Goal: Information Seeking & Learning: Check status

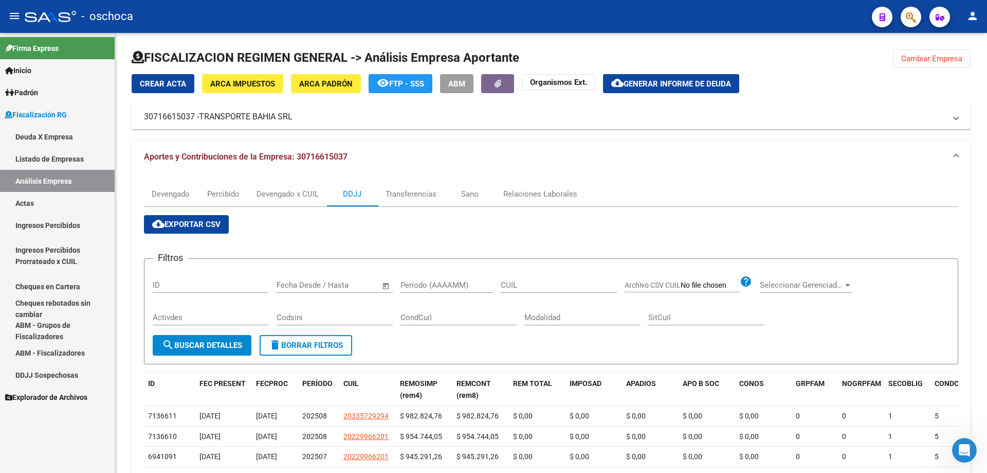
scroll to position [154, 0]
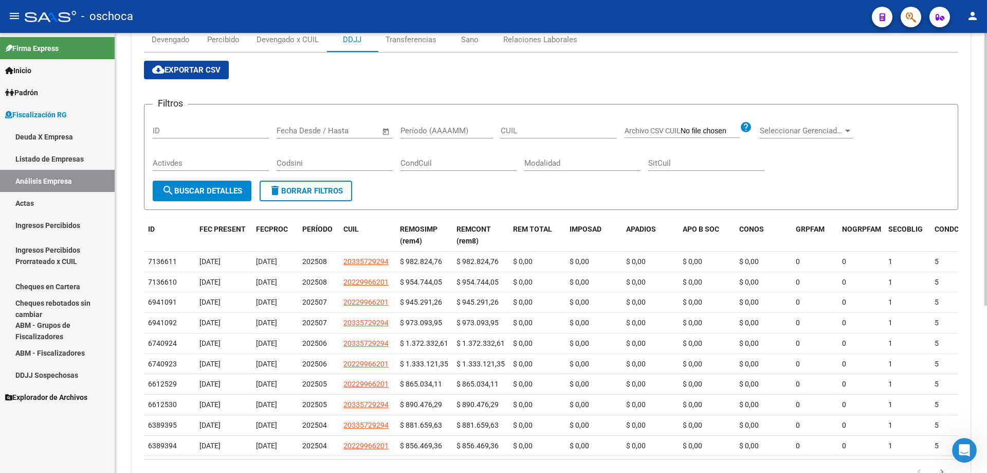
click at [165, 131] on input "ID" at bounding box center [211, 130] width 116 height 9
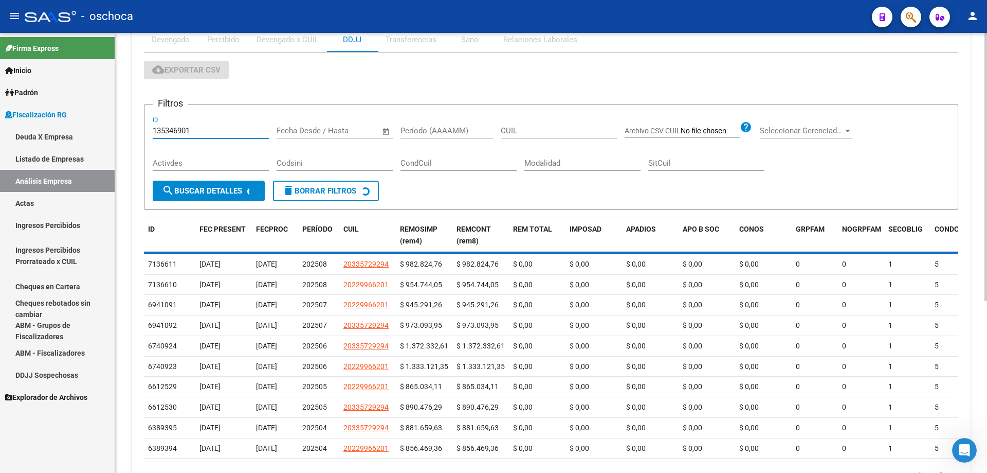
scroll to position [27, 0]
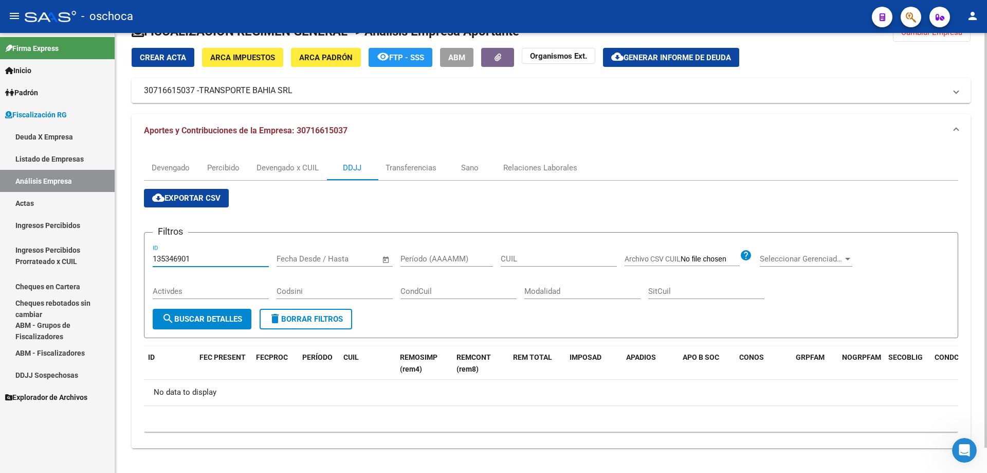
type input "135346901"
click at [181, 165] on div "Devengado" at bounding box center [171, 167] width 38 height 11
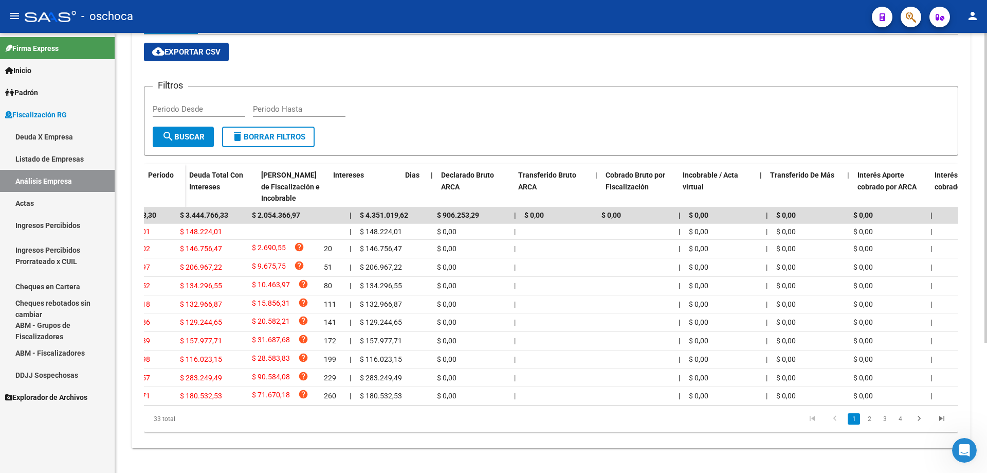
scroll to position [0, 0]
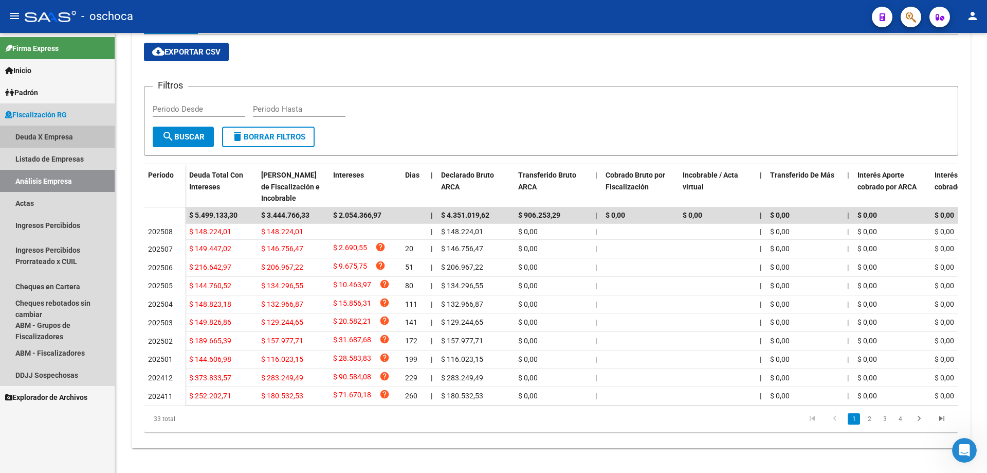
click at [68, 138] on link "Deuda X Empresa" at bounding box center [57, 136] width 115 height 22
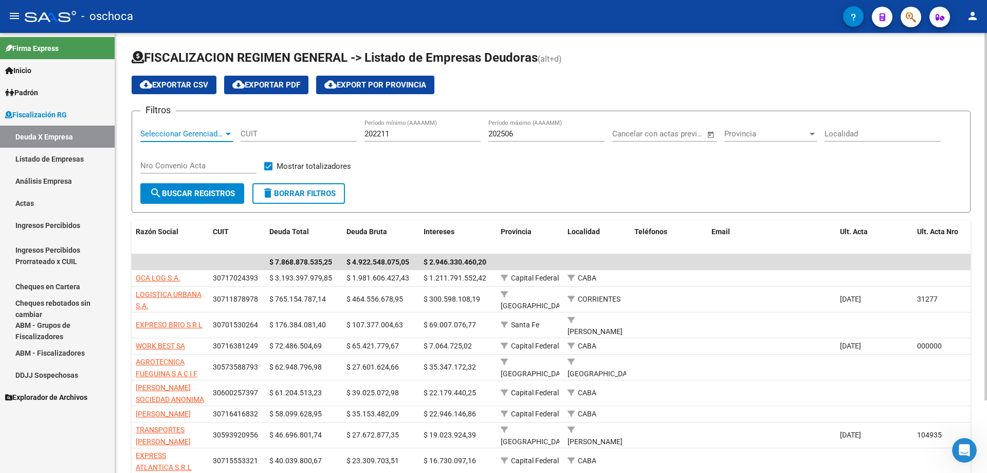
click at [157, 129] on span "Seleccionar Gerenciador" at bounding box center [181, 133] width 83 height 9
type input "13534691"
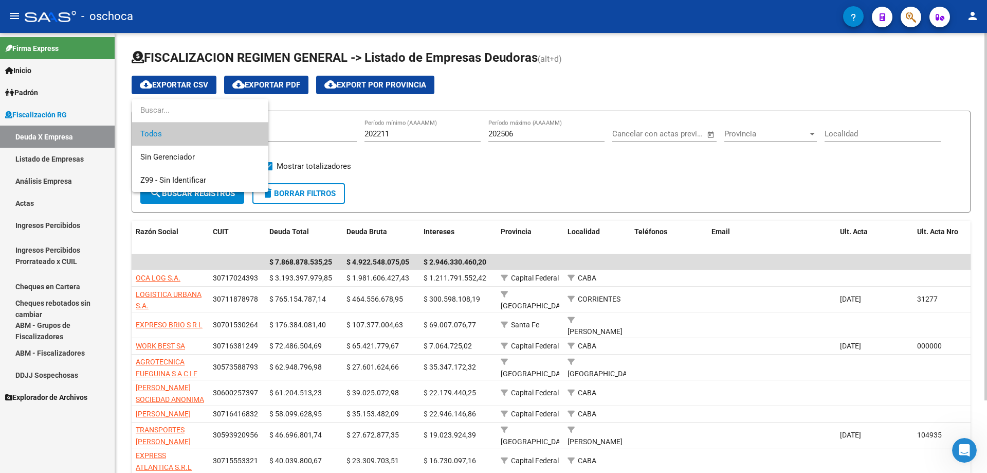
click at [158, 129] on span "Todos" at bounding box center [200, 133] width 120 height 23
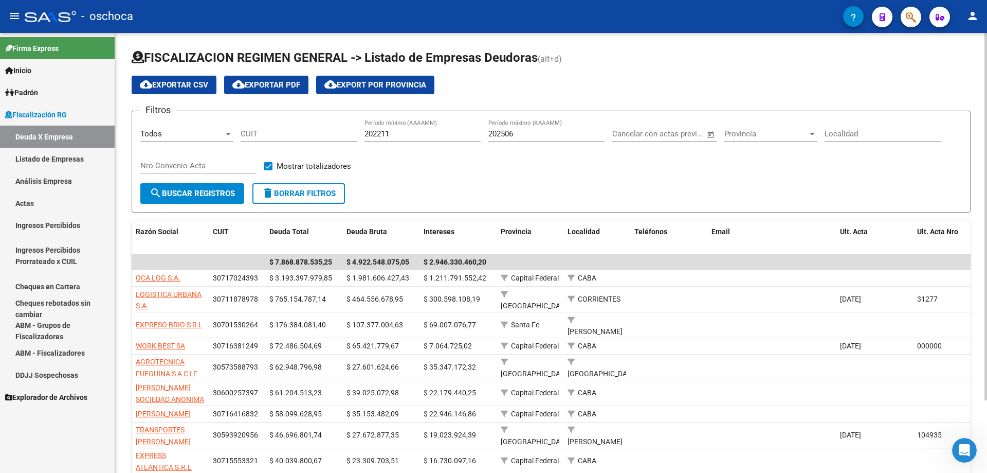
click at [158, 126] on div "Todos Seleccionar Gerenciador" at bounding box center [186, 130] width 93 height 22
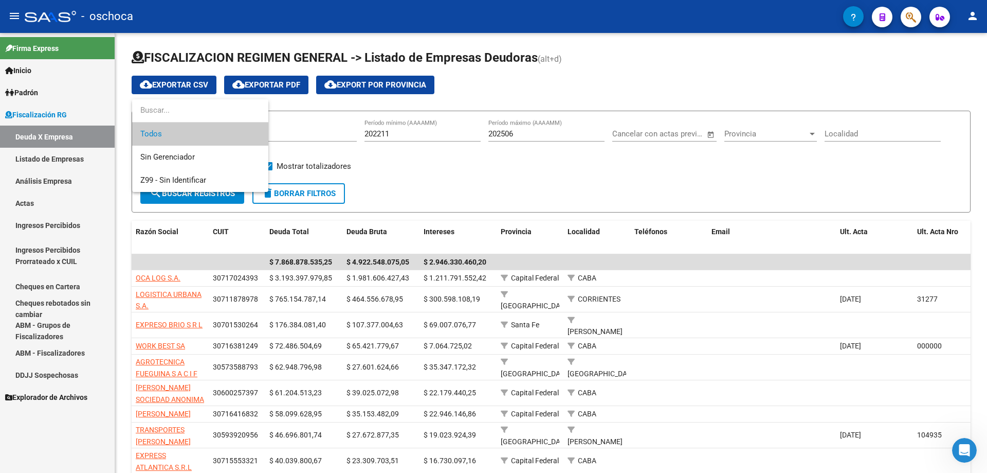
click at [182, 83] on div at bounding box center [493, 236] width 987 height 473
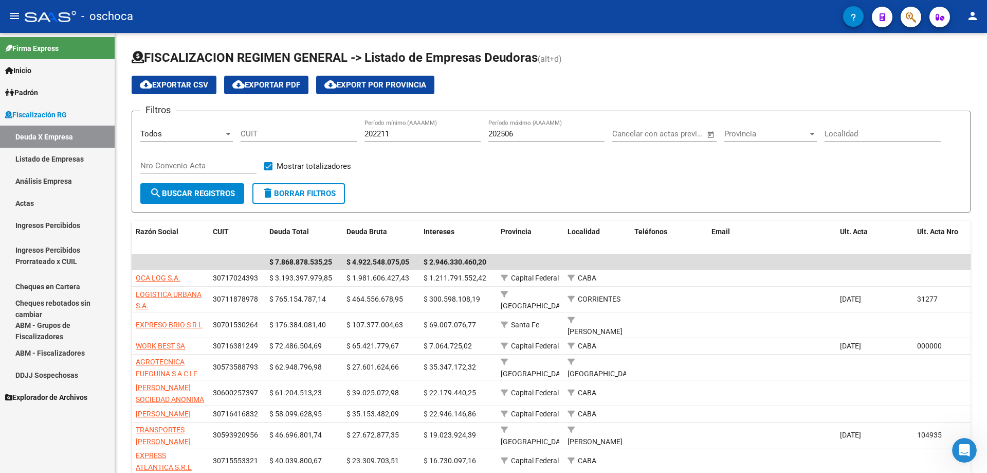
click at [43, 138] on link "Deuda X Empresa" at bounding box center [57, 136] width 115 height 22
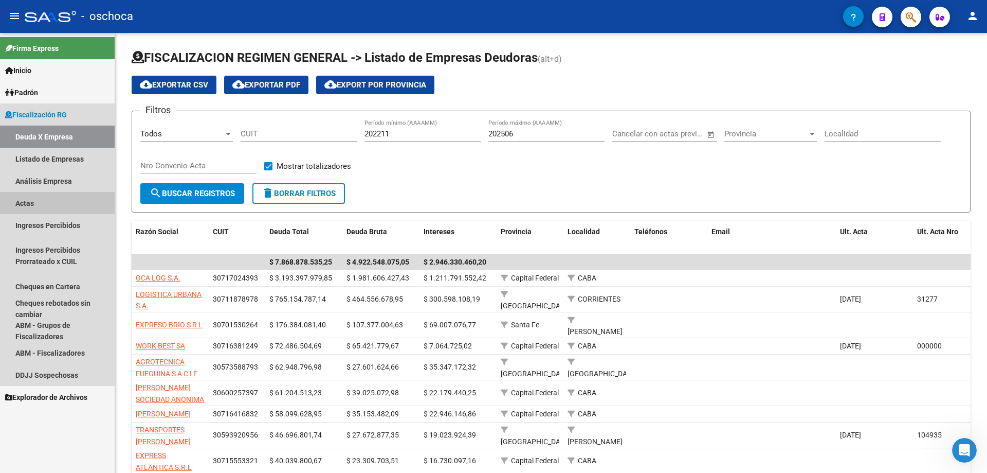
click at [35, 202] on link "Actas" at bounding box center [57, 203] width 115 height 22
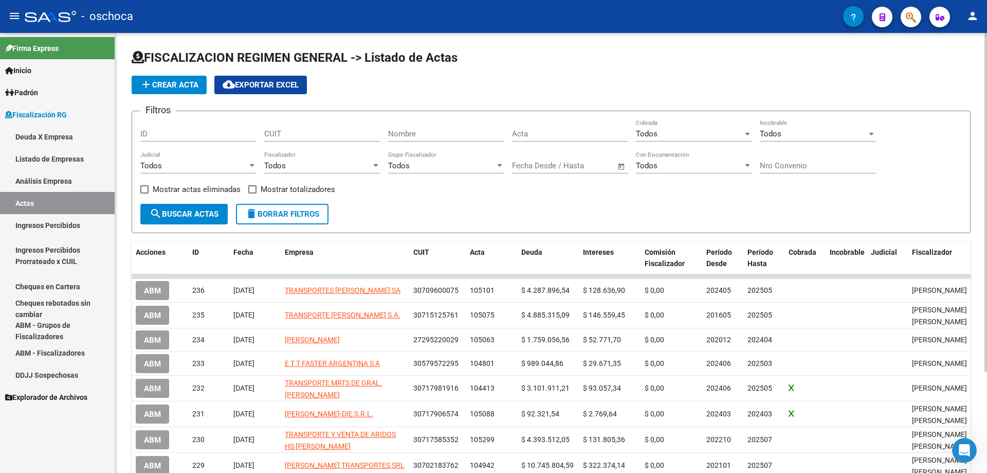
click at [158, 134] on input "ID" at bounding box center [198, 133] width 116 height 9
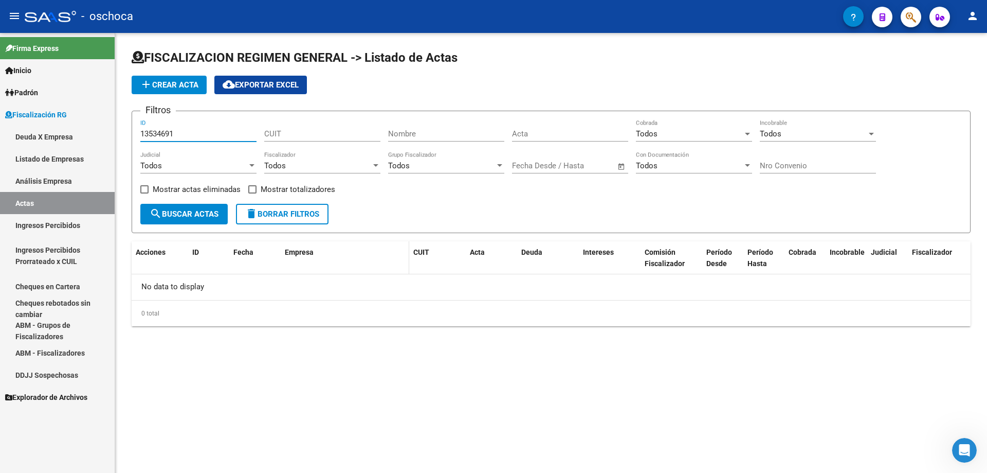
type input "13534691"
click at [296, 258] on div "Empresa" at bounding box center [345, 252] width 120 height 12
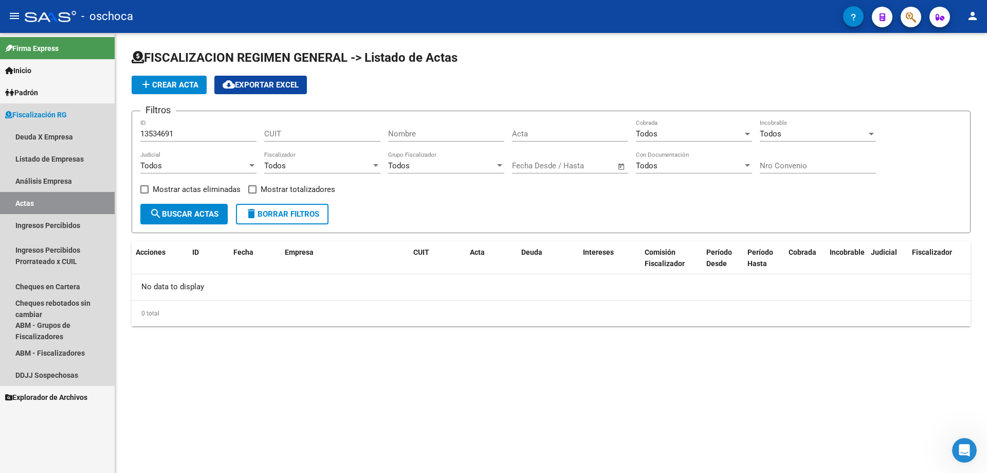
click at [35, 204] on link "Actas" at bounding box center [57, 203] width 115 height 22
